Goal: Book appointment/travel/reservation

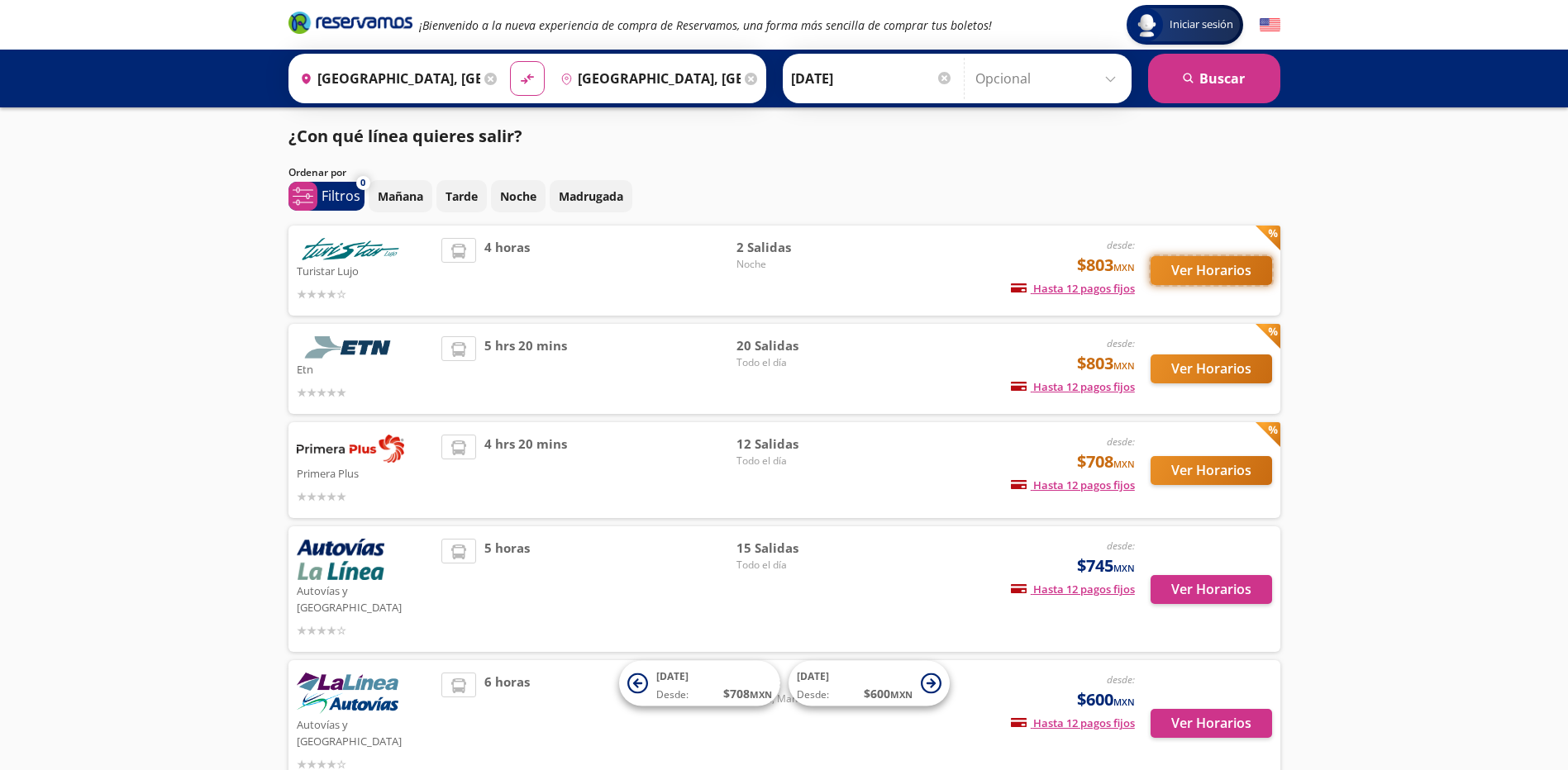
click at [1211, 276] on button "Ver Horarios" at bounding box center [1211, 271] width 121 height 29
click at [1210, 372] on button "Ver Horarios" at bounding box center [1211, 369] width 121 height 29
click at [1214, 368] on button "Ver Horarios" at bounding box center [1211, 369] width 121 height 29
click at [1181, 467] on button "Ver Horarios" at bounding box center [1211, 470] width 121 height 29
click at [1236, 374] on button "Ver Horarios" at bounding box center [1211, 369] width 121 height 29
